Goal: Find specific page/section: Find specific page/section

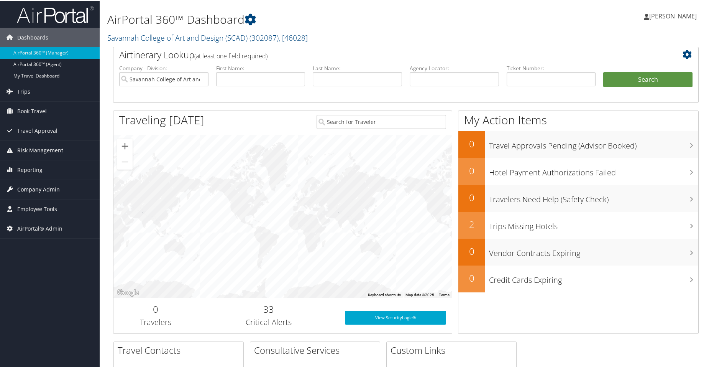
click at [14, 194] on link "Company Admin" at bounding box center [50, 188] width 100 height 19
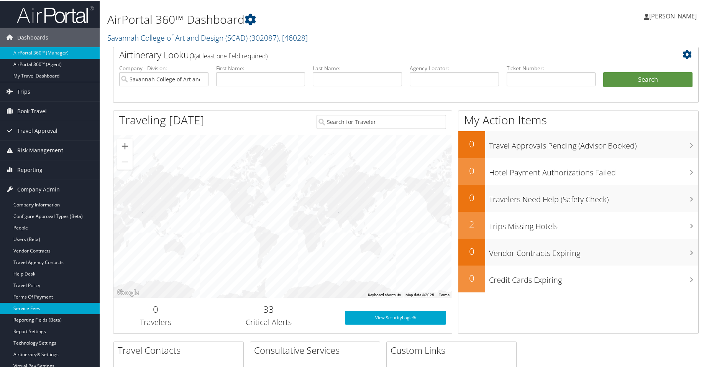
click at [28, 304] on link "Service Fees" at bounding box center [50, 307] width 100 height 11
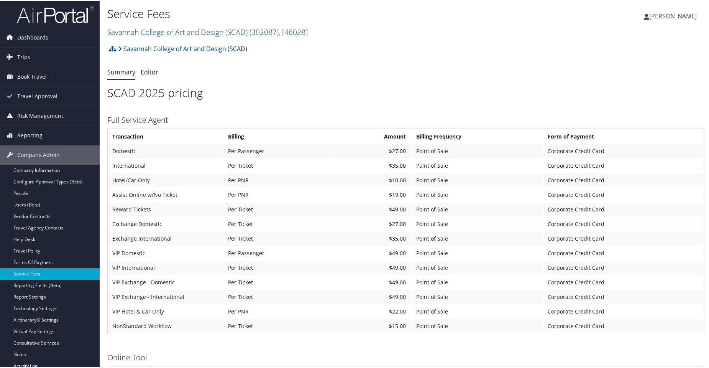
click at [287, 35] on span ", [ 46028 ]" at bounding box center [293, 31] width 29 height 10
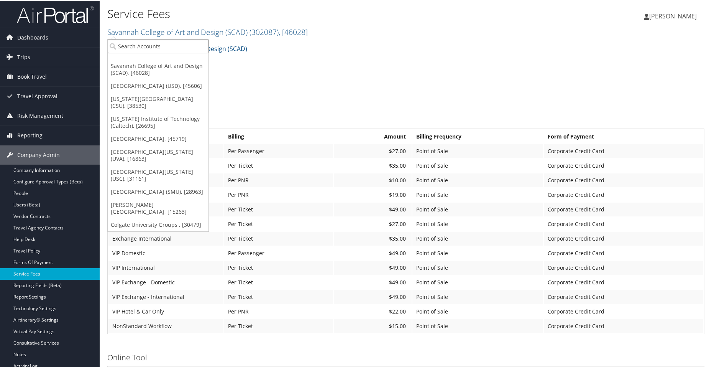
click at [181, 41] on input "search" at bounding box center [158, 45] width 101 height 14
type input "emu"
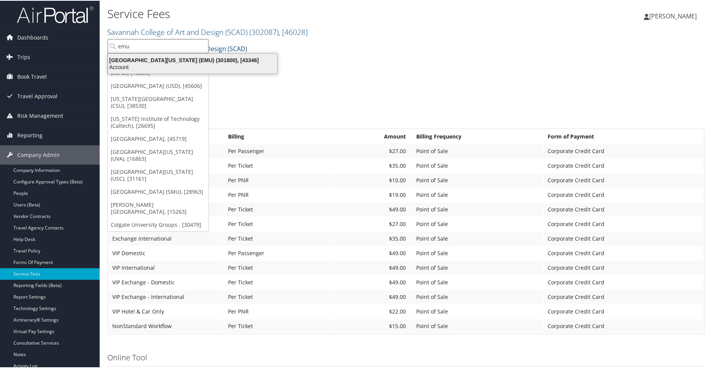
click at [177, 58] on div "[GEOGRAPHIC_DATA][US_STATE] (EMU) (301800), [43346]" at bounding box center [192, 59] width 178 height 7
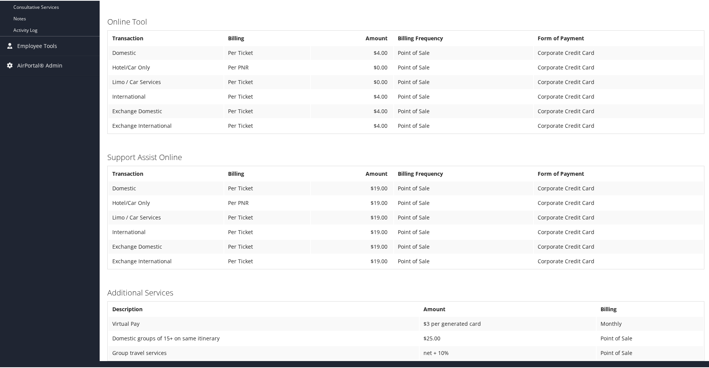
scroll to position [67, 0]
